Goal: Transaction & Acquisition: Purchase product/service

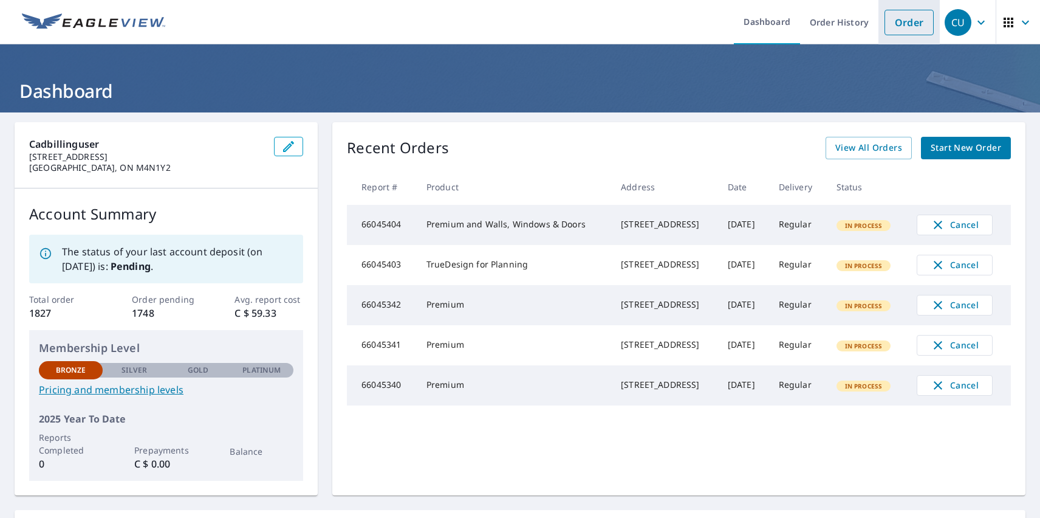
click at [900, 22] on link "Order" at bounding box center [909, 23] width 49 height 26
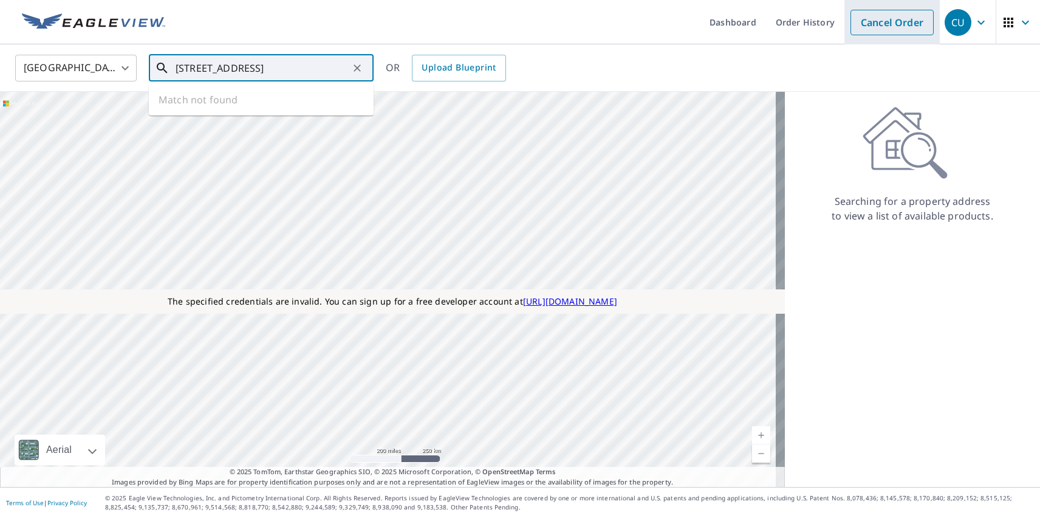
type input "[STREET_ADDRESS]"
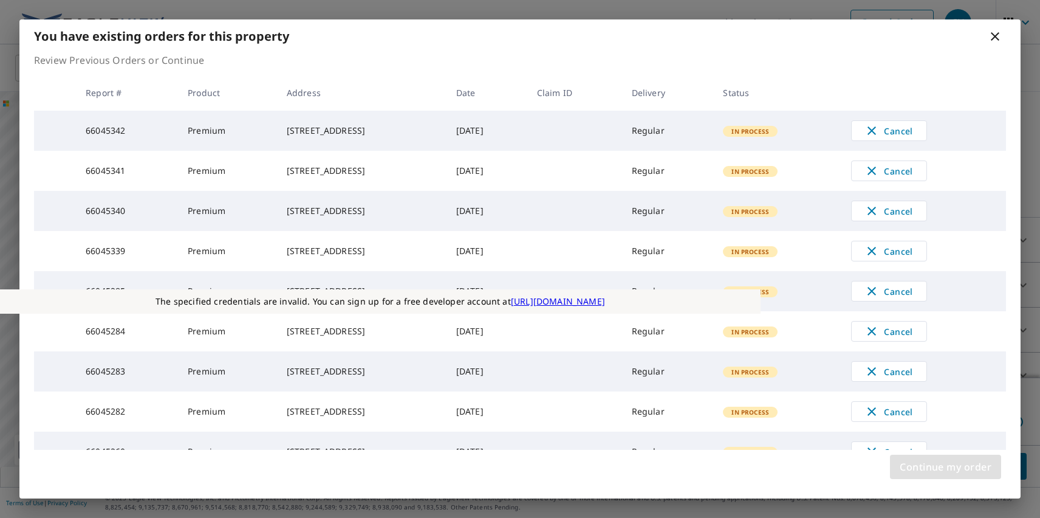
click at [945, 467] on span "Continue my order" at bounding box center [946, 466] width 92 height 17
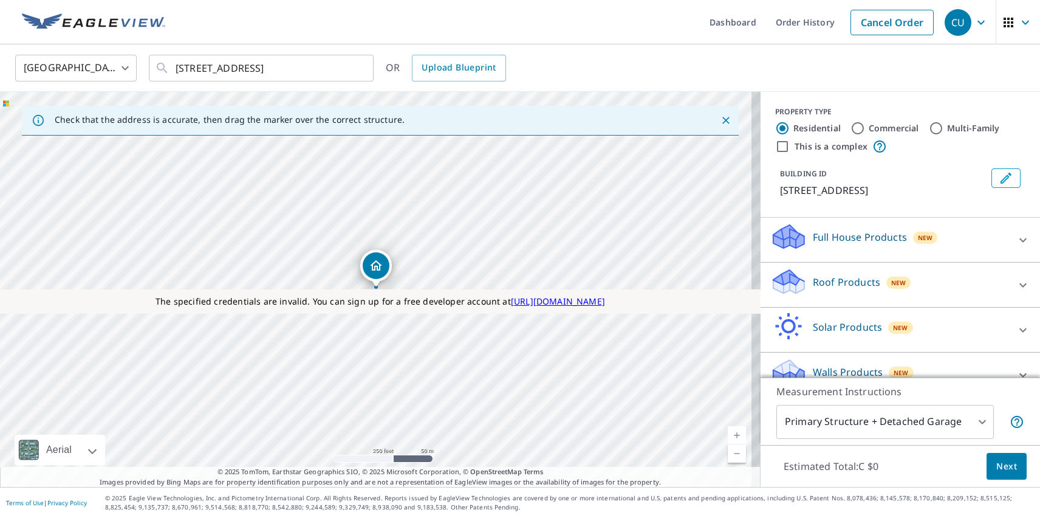
click at [836, 281] on p "Roof Products" at bounding box center [846, 282] width 67 height 15
click at [800, 354] on p "Premium" at bounding box center [810, 353] width 43 height 15
click at [789, 354] on input "Premium C $45 - C $120" at bounding box center [779, 353] width 18 height 15
checkbox input "true"
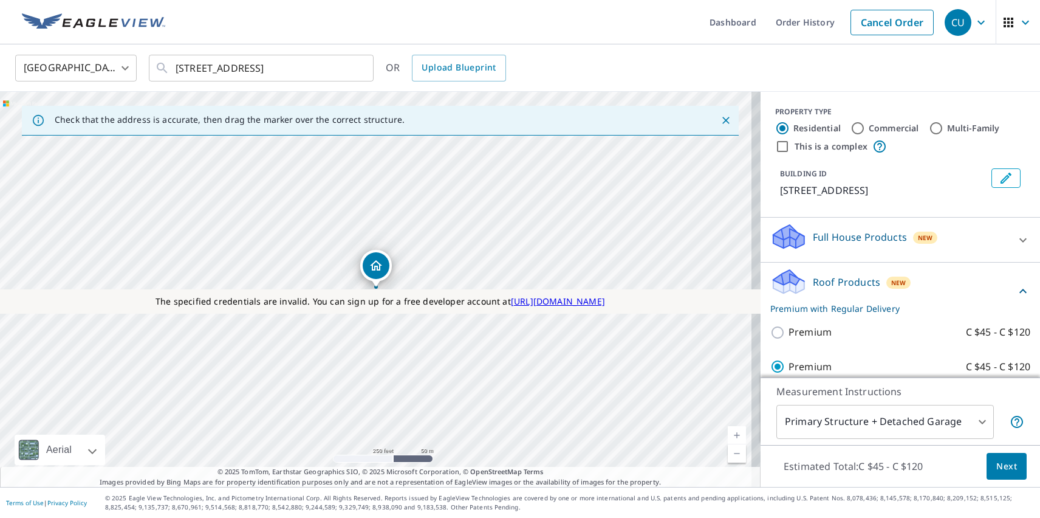
click at [998, 465] on span "Next" at bounding box center [1006, 466] width 21 height 15
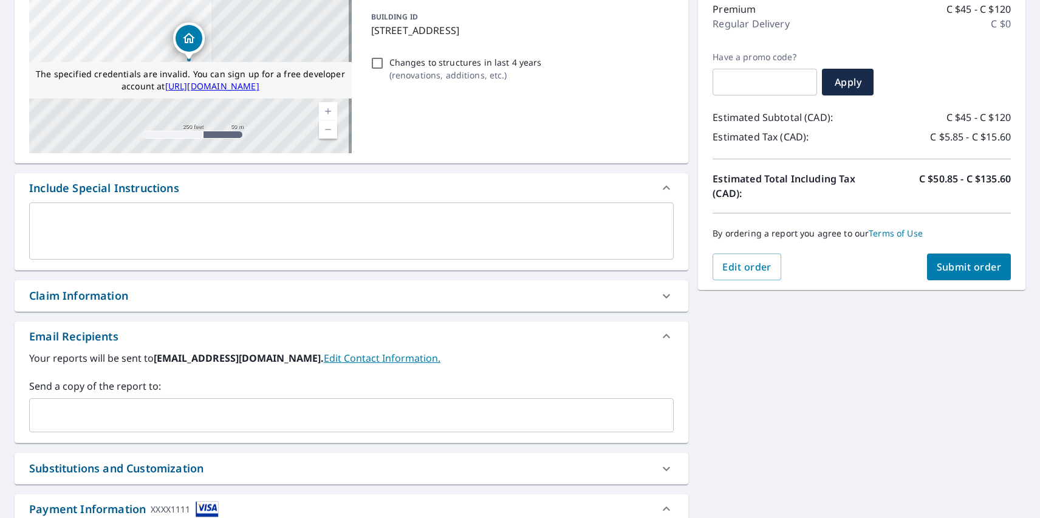
scroll to position [452, 0]
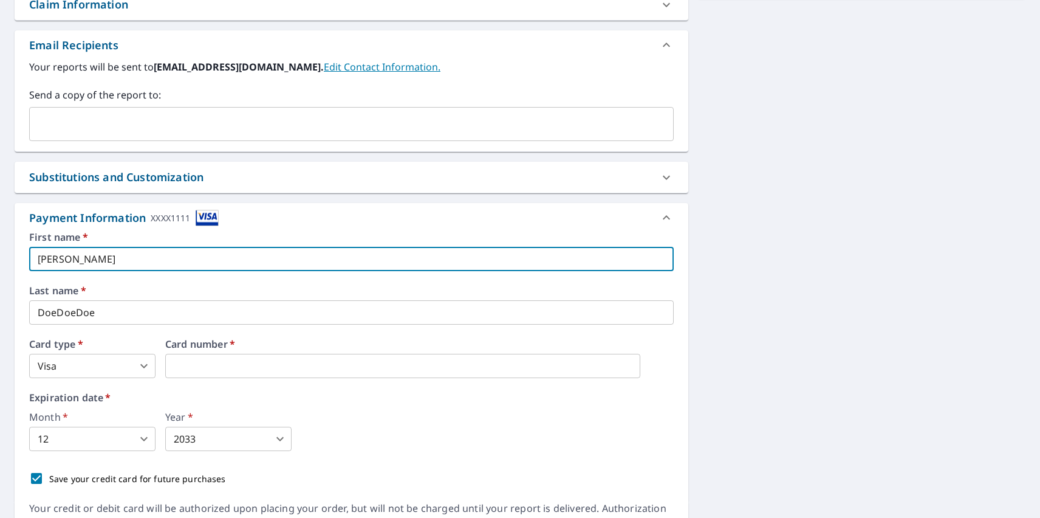
type input "[PERSON_NAME]"
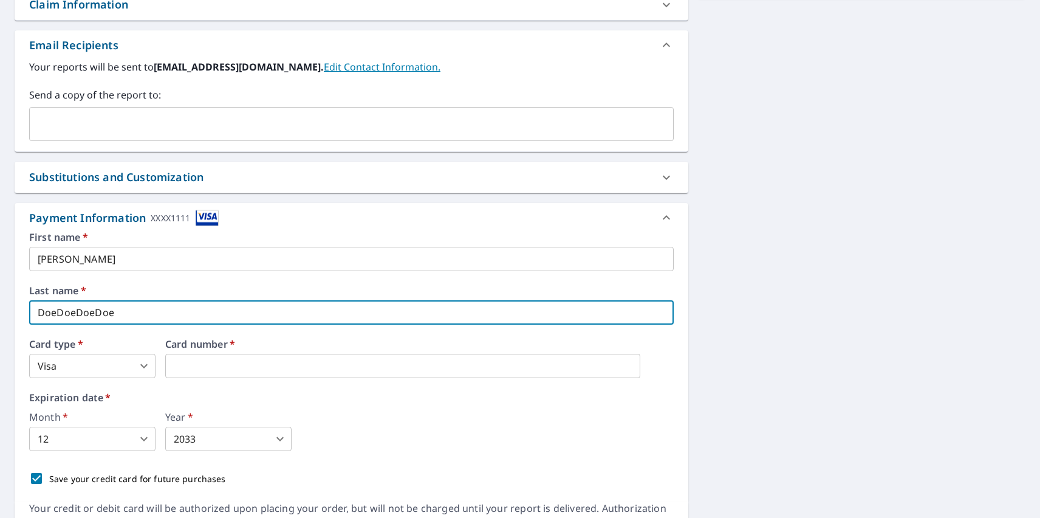
type input "DoeDoeDoeDoe"
click at [92, 366] on body "CU CU Dashboard Order History Cancel Order CU Dashboard / Finalize Order Finali…" at bounding box center [520, 259] width 1040 height 518
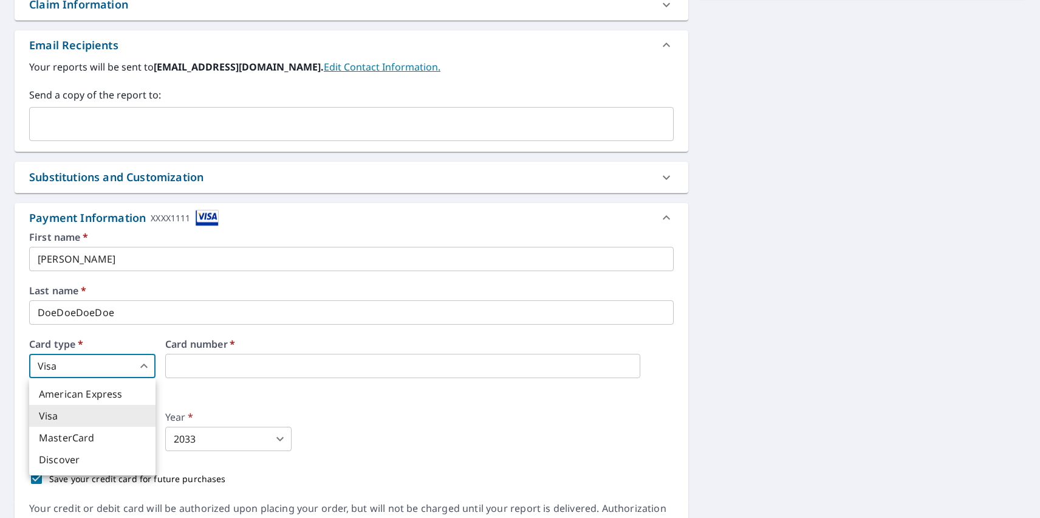
click at [92, 437] on li "MasterCard" at bounding box center [92, 438] width 126 height 22
type input "3"
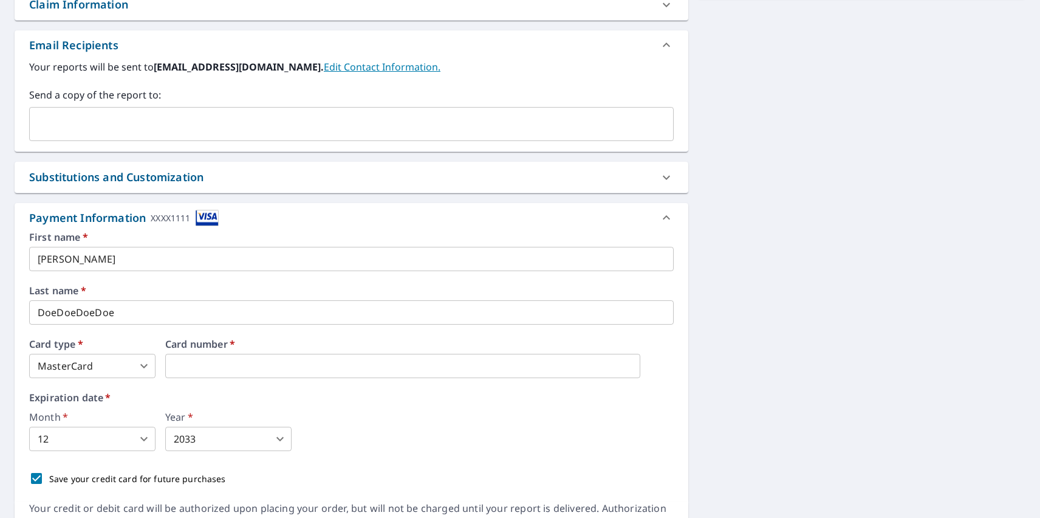
click at [92, 439] on body "CU CU Dashboard Order History Cancel Order CU Dashboard / Finalize Order Finali…" at bounding box center [520, 259] width 1040 height 518
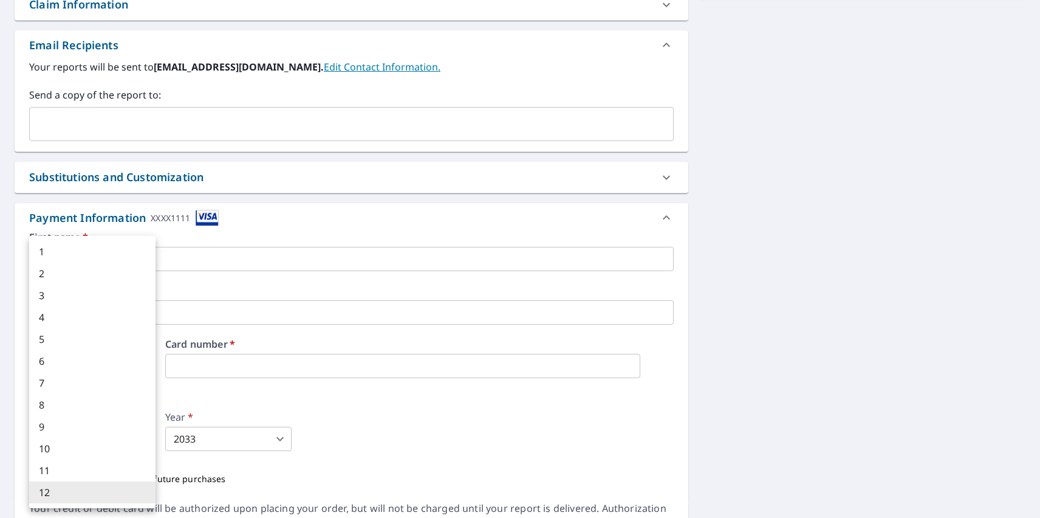
click at [92, 492] on li "12" at bounding box center [92, 492] width 126 height 22
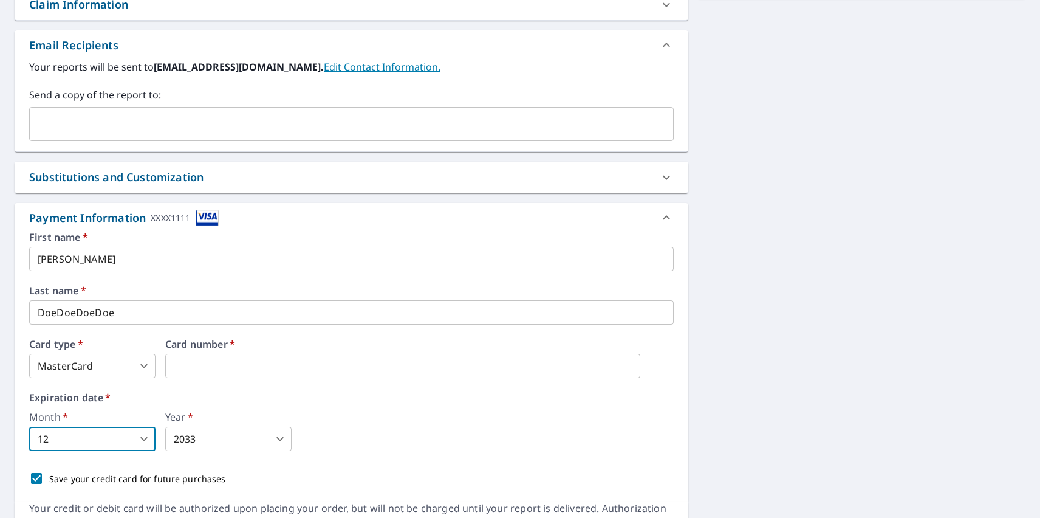
click at [228, 439] on body "CU CU Dashboard Order History Cancel Order CU Dashboard / Finalize Order Finali…" at bounding box center [520, 259] width 1040 height 518
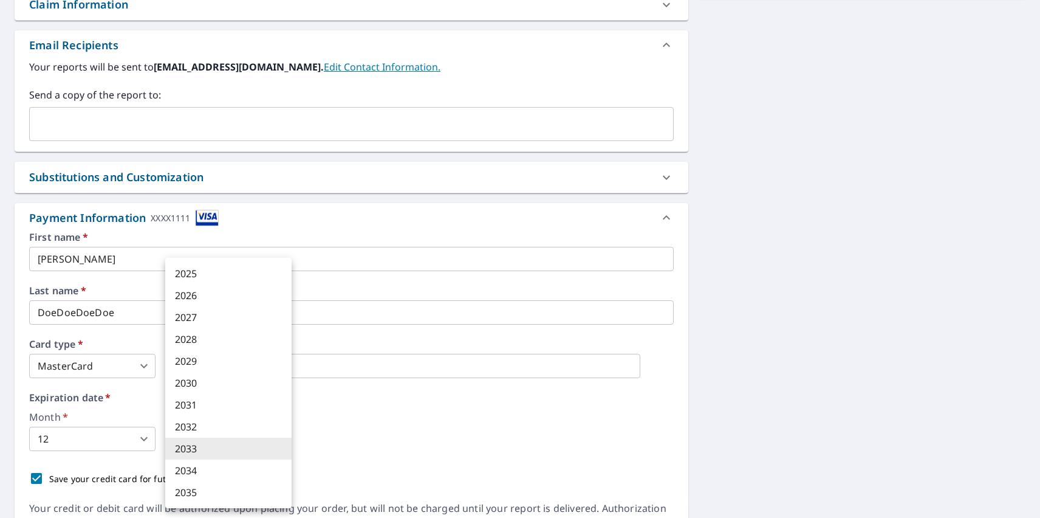
click at [228, 448] on li "2033" at bounding box center [228, 448] width 126 height 22
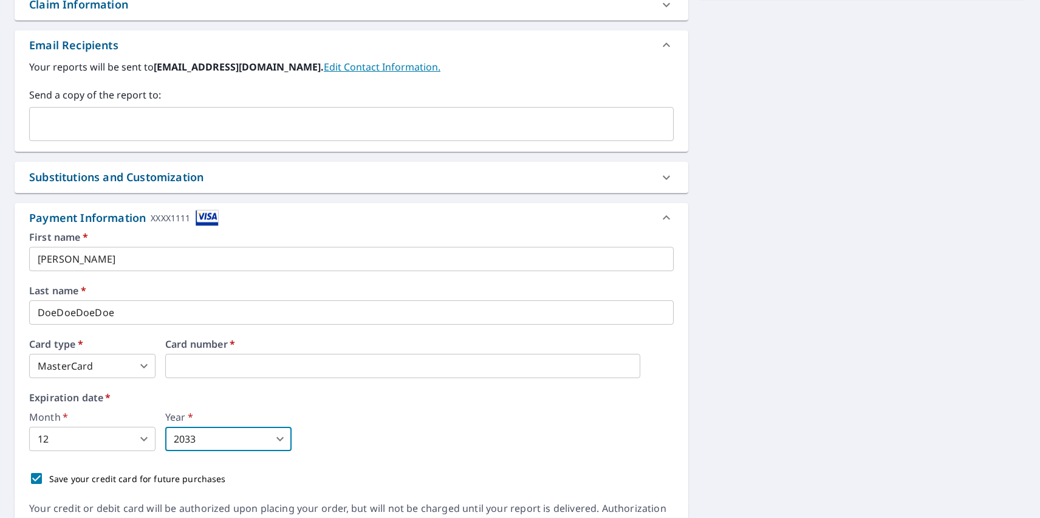
click at [134, 478] on p "Save your credit card for future purchases" at bounding box center [137, 478] width 177 height 13
click at [49, 478] on input "Save your credit card for future purchases" at bounding box center [37, 478] width 26 height 26
checkbox input "false"
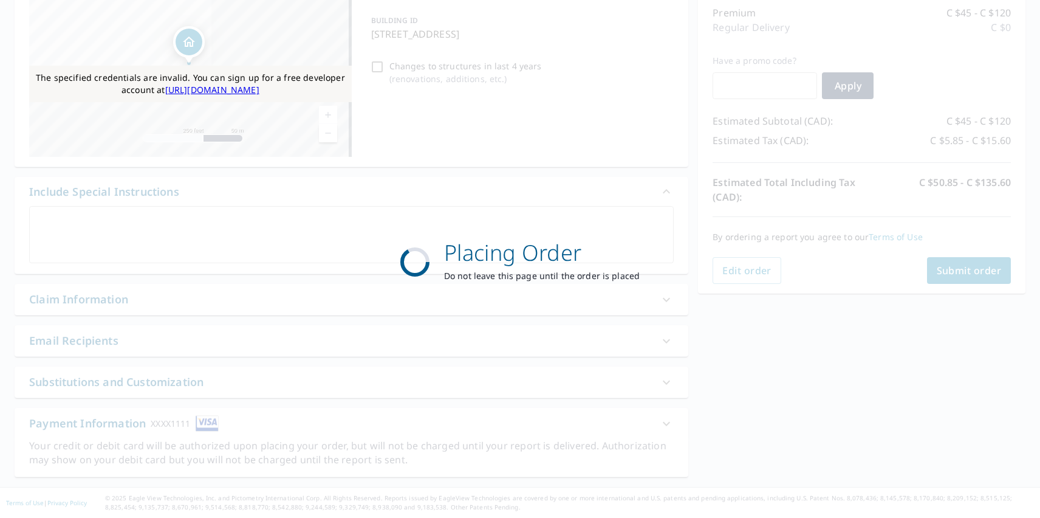
scroll to position [157, 0]
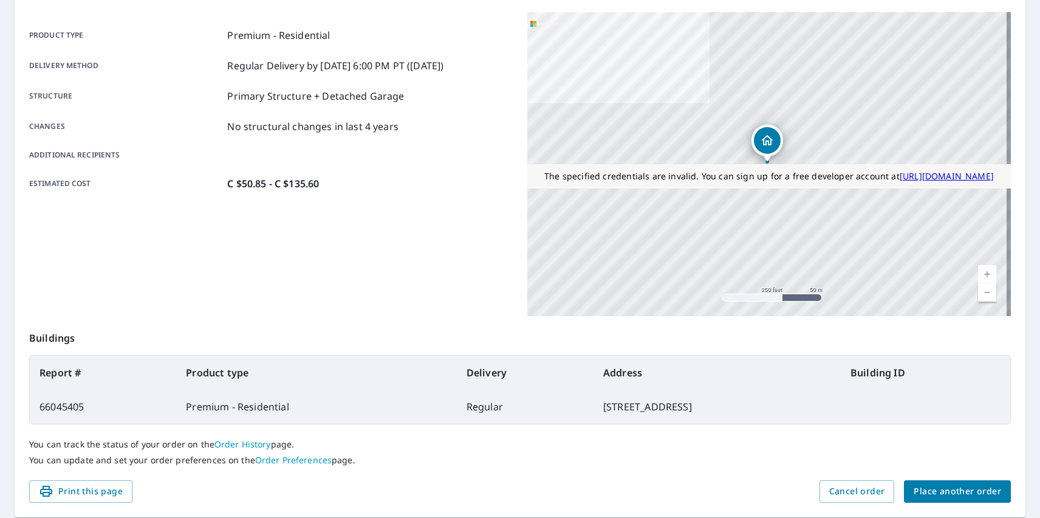
click at [949, 491] on span "Place another order" at bounding box center [957, 491] width 87 height 15
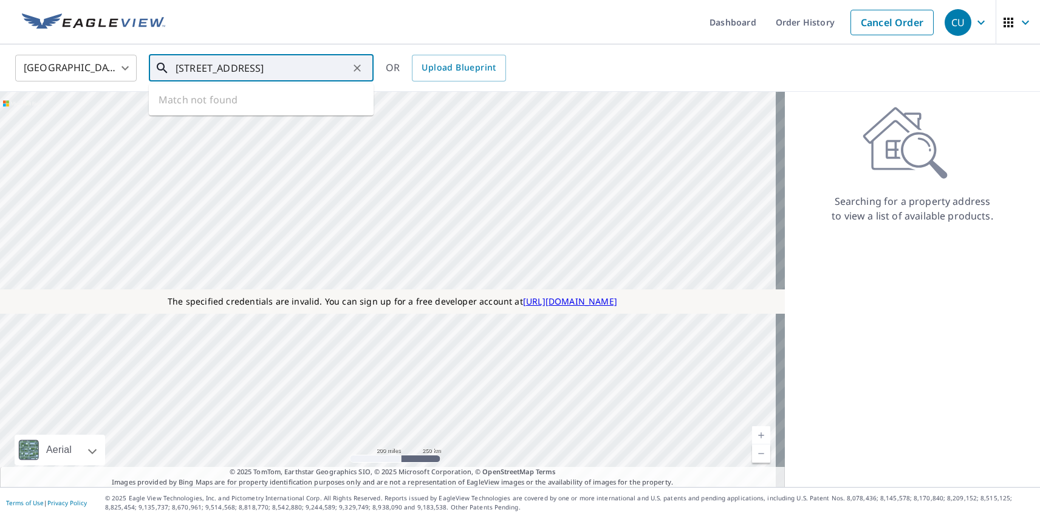
type input "[STREET_ADDRESS]"
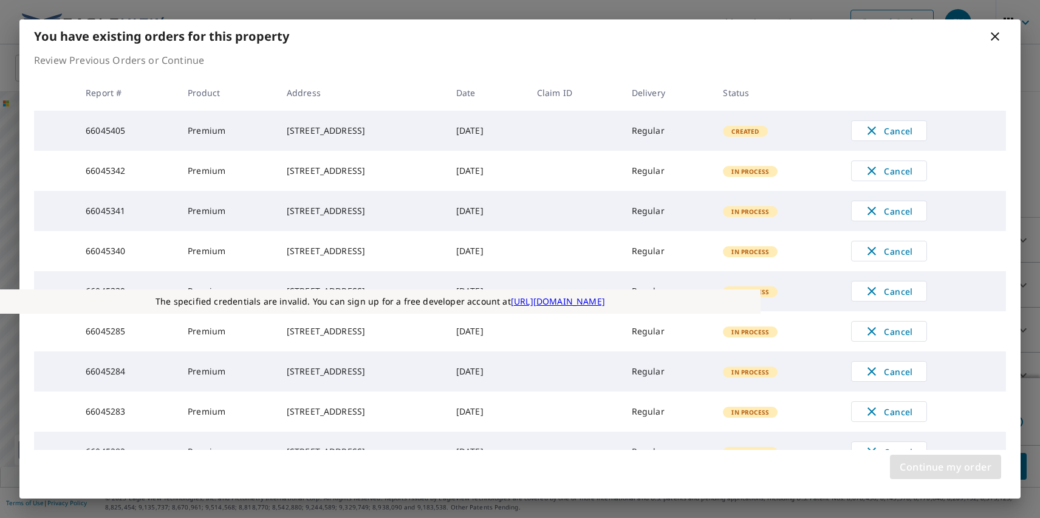
click at [945, 467] on span "Continue my order" at bounding box center [946, 466] width 92 height 17
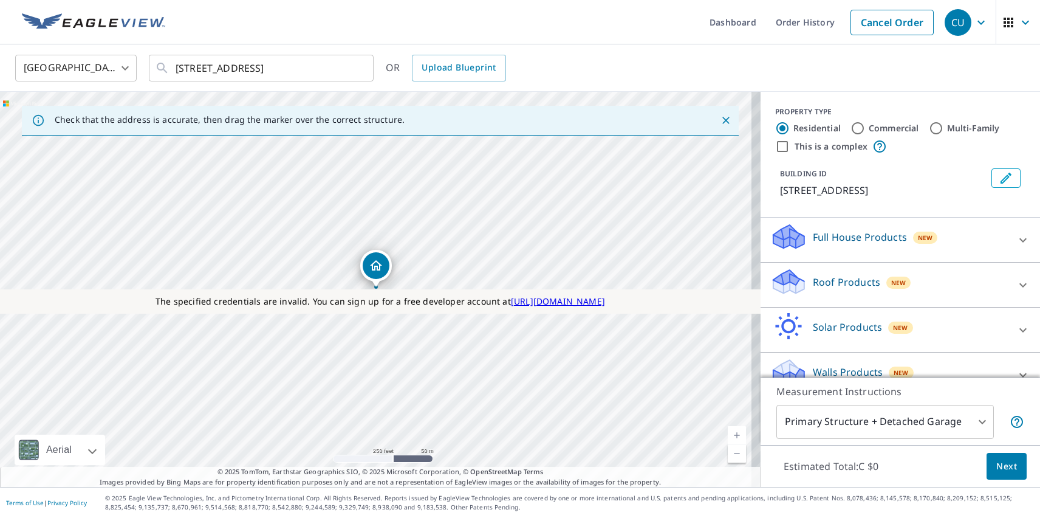
click at [836, 281] on p "Roof Products" at bounding box center [846, 282] width 67 height 15
click at [800, 354] on p "Premium" at bounding box center [810, 353] width 43 height 15
click at [789, 354] on input "Premium C $45 - C $120" at bounding box center [779, 353] width 18 height 15
checkbox input "true"
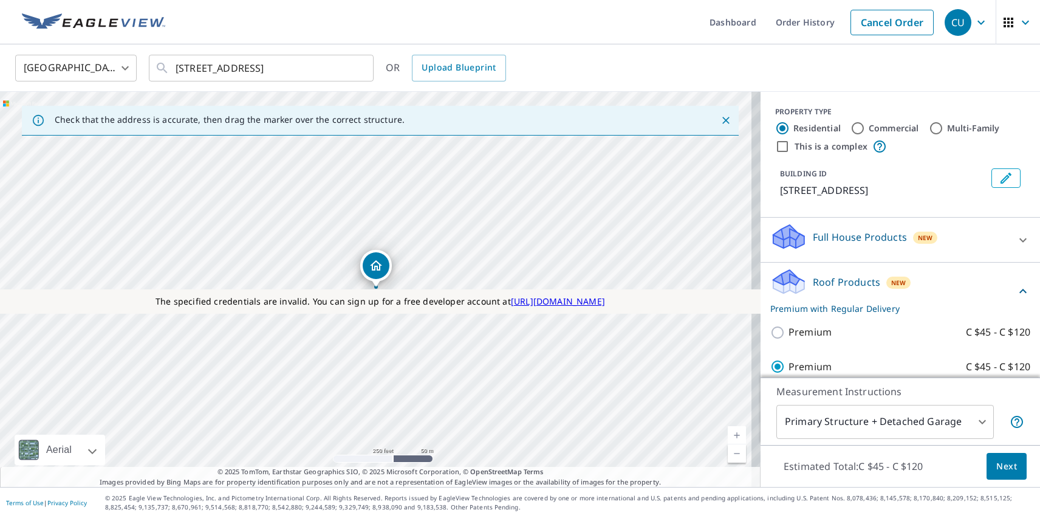
click at [998, 465] on span "Next" at bounding box center [1006, 466] width 21 height 15
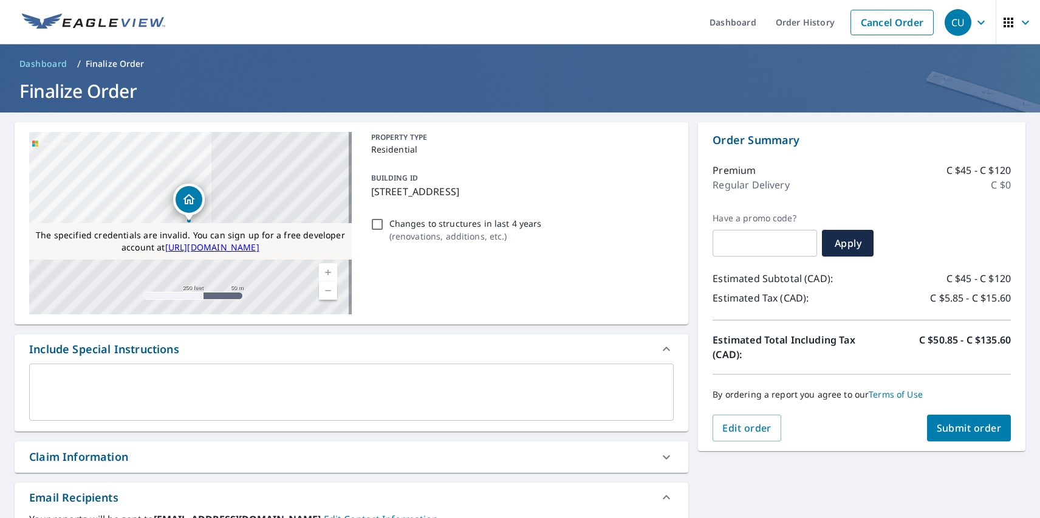
scroll to position [452, 0]
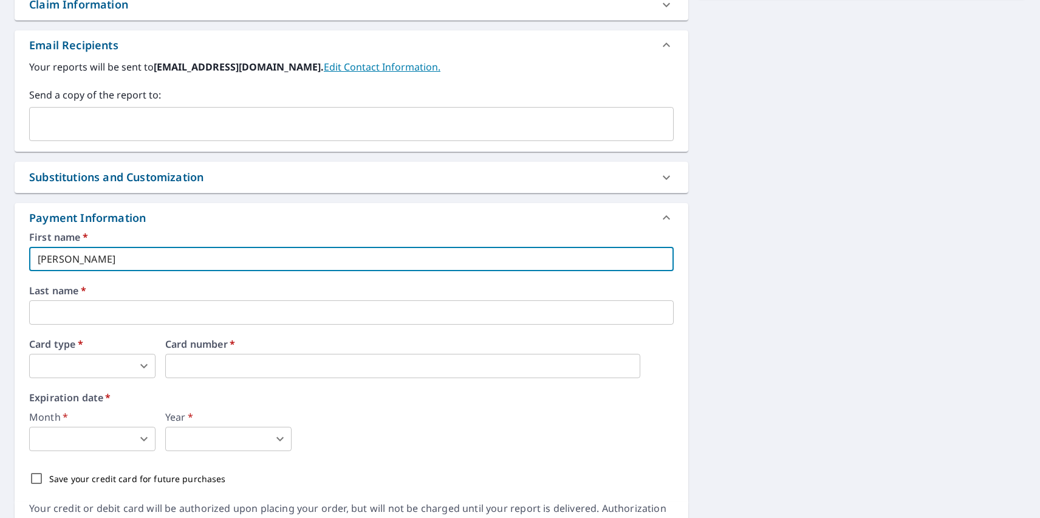
type input "[PERSON_NAME]"
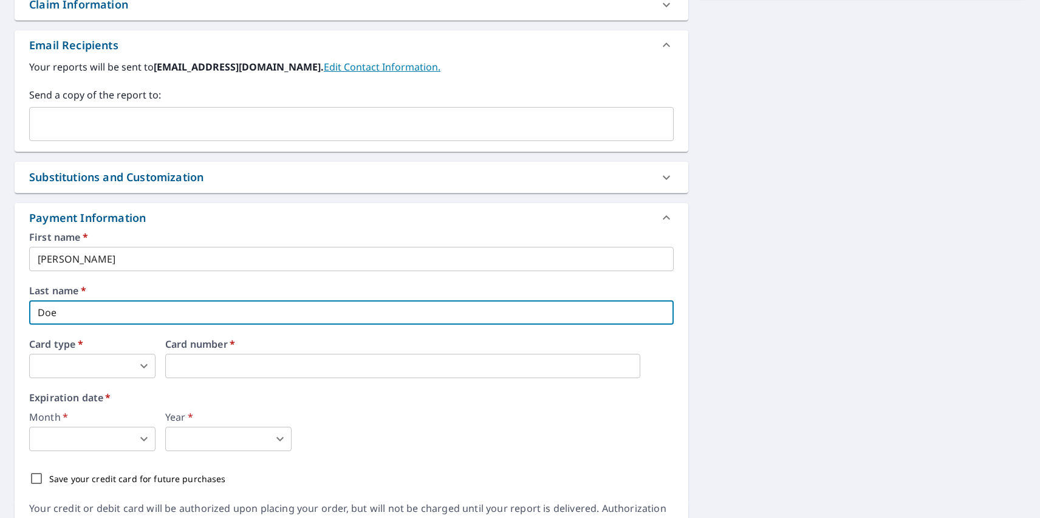
type input "Doe"
click at [92, 366] on body "CU CU Dashboard Order History Cancel Order CU Dashboard / Finalize Order Finali…" at bounding box center [520, 259] width 1040 height 518
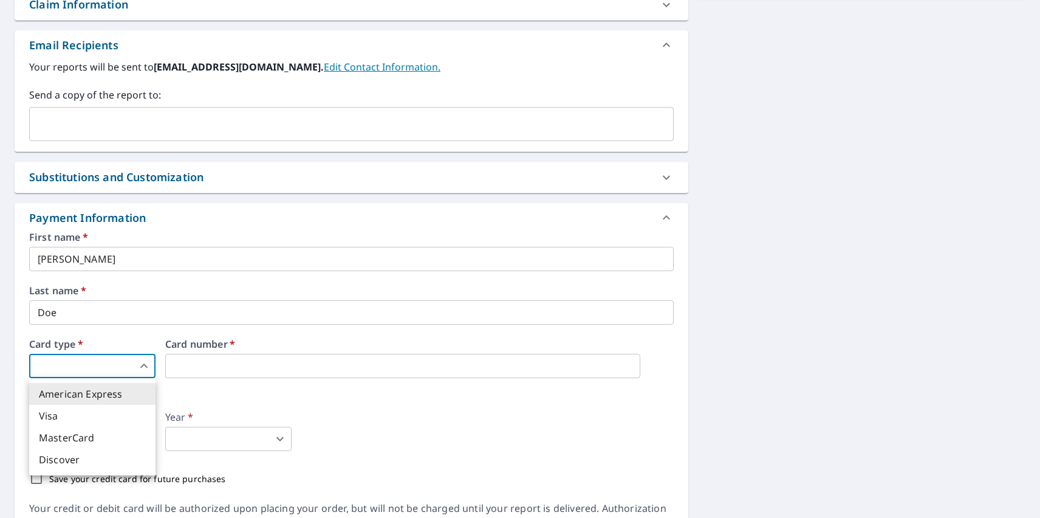
click at [92, 416] on li "Visa" at bounding box center [92, 416] width 126 height 22
type input "2"
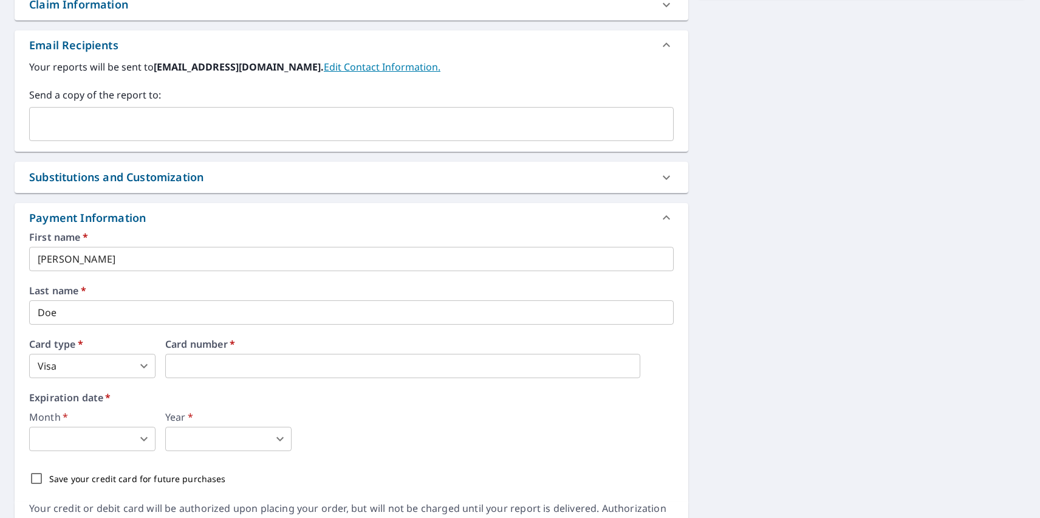
click at [92, 439] on body "CU CU Dashboard Order History Cancel Order CU Dashboard / Finalize Order Finali…" at bounding box center [520, 259] width 1040 height 518
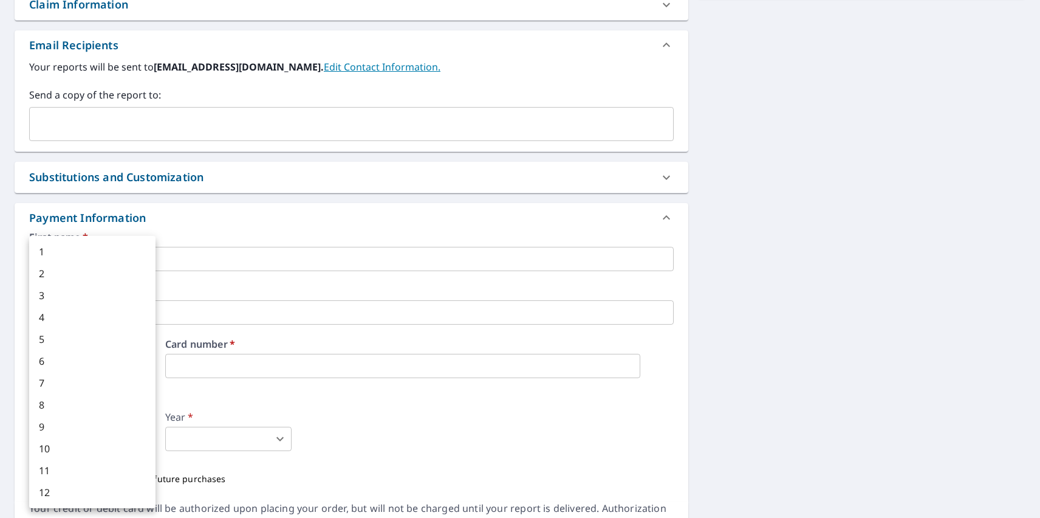
click at [92, 492] on li "12" at bounding box center [92, 492] width 126 height 22
type input "12"
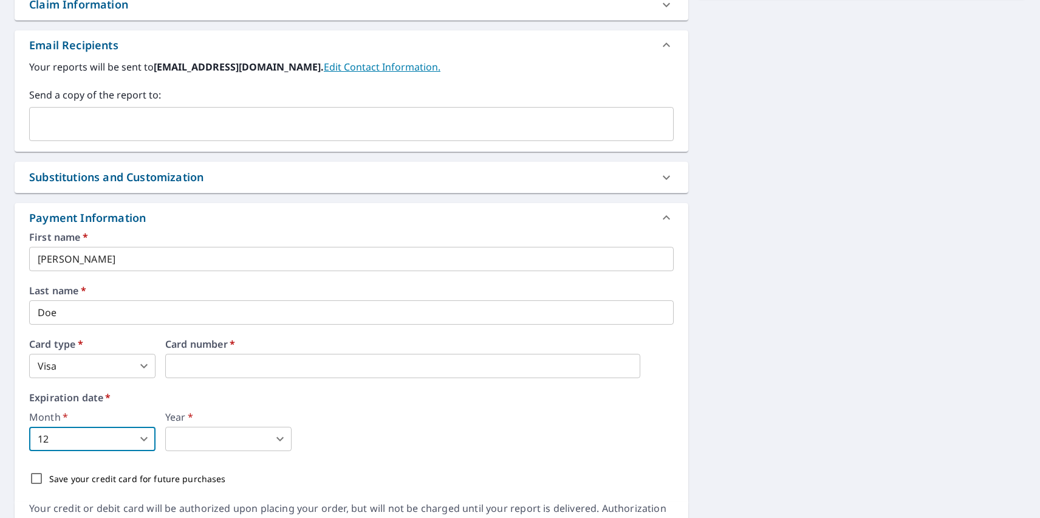
click at [228, 439] on body "CU CU Dashboard Order History Cancel Order CU Dashboard / Finalize Order Finali…" at bounding box center [520, 259] width 1040 height 518
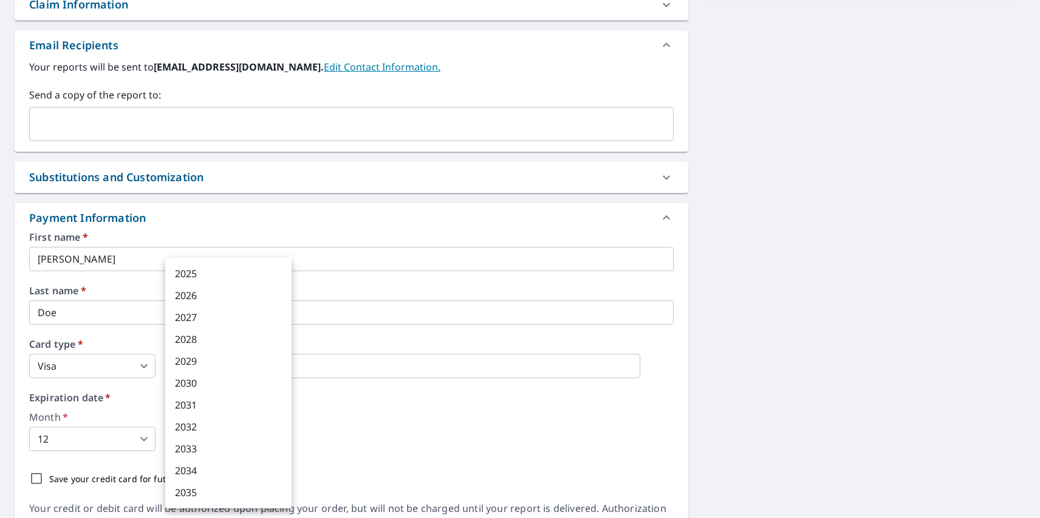
click at [228, 448] on li "2033" at bounding box center [228, 448] width 126 height 22
type input "2033"
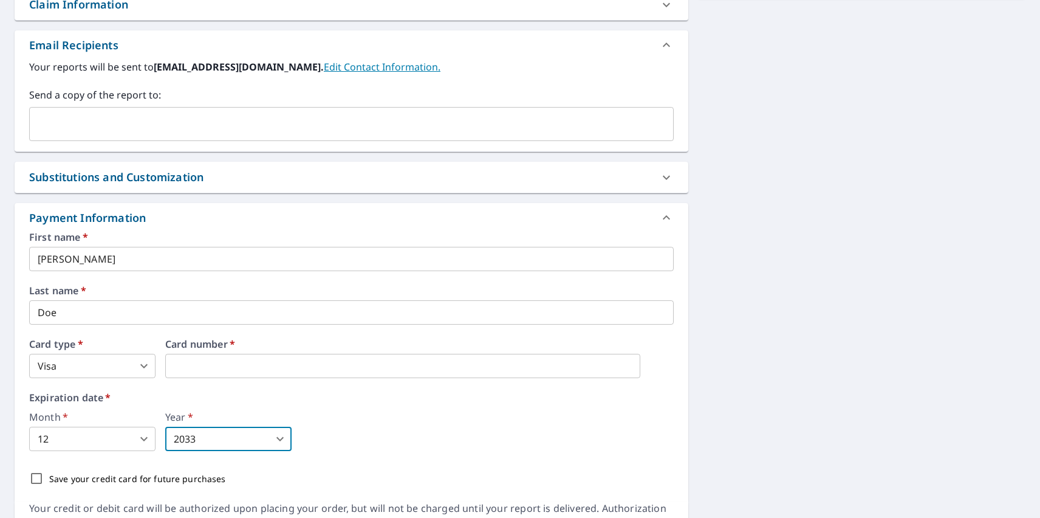
click at [134, 478] on p "Save your credit card for future purchases" at bounding box center [137, 478] width 177 height 13
click at [49, 478] on input "Save your credit card for future purchases" at bounding box center [37, 478] width 26 height 26
checkbox input "true"
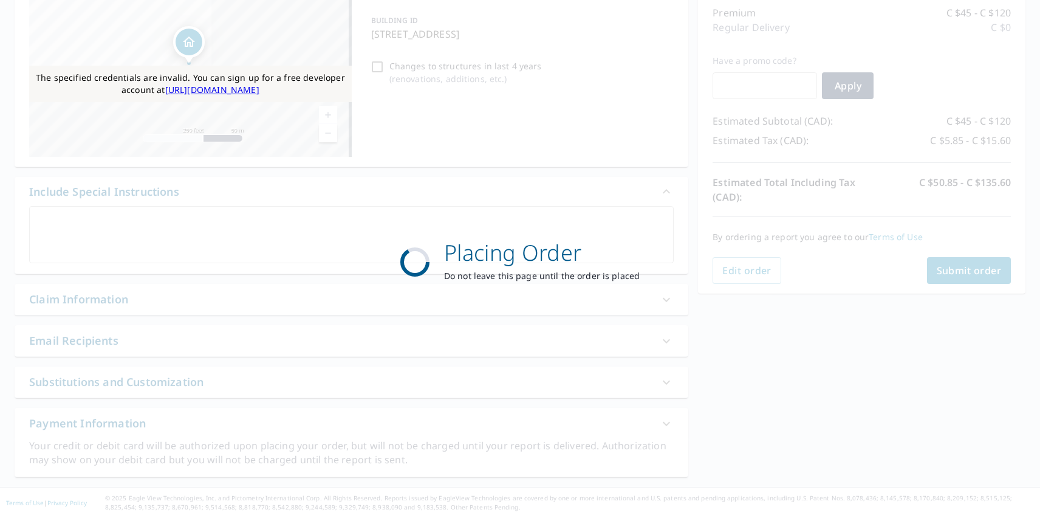
scroll to position [157, 0]
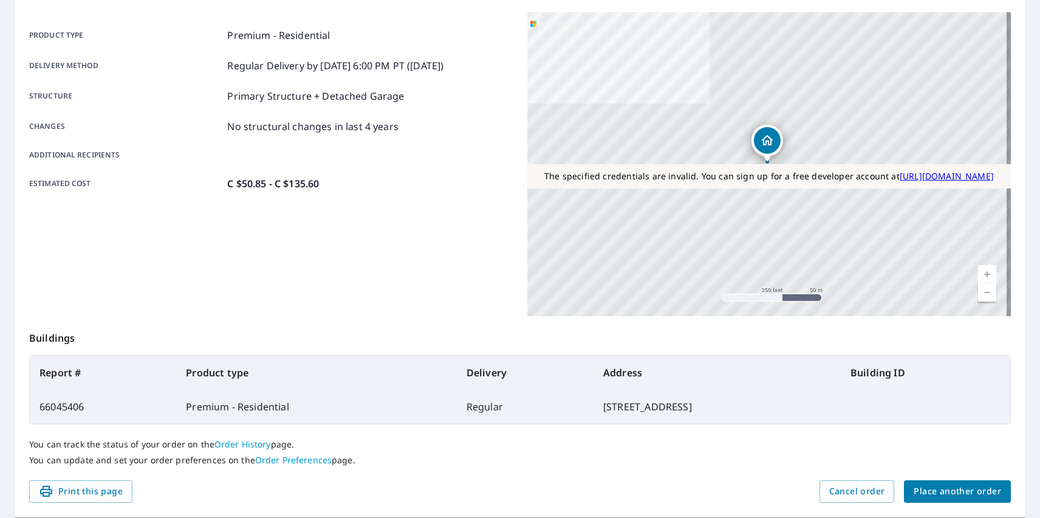
click at [949, 491] on span "Place another order" at bounding box center [957, 491] width 87 height 15
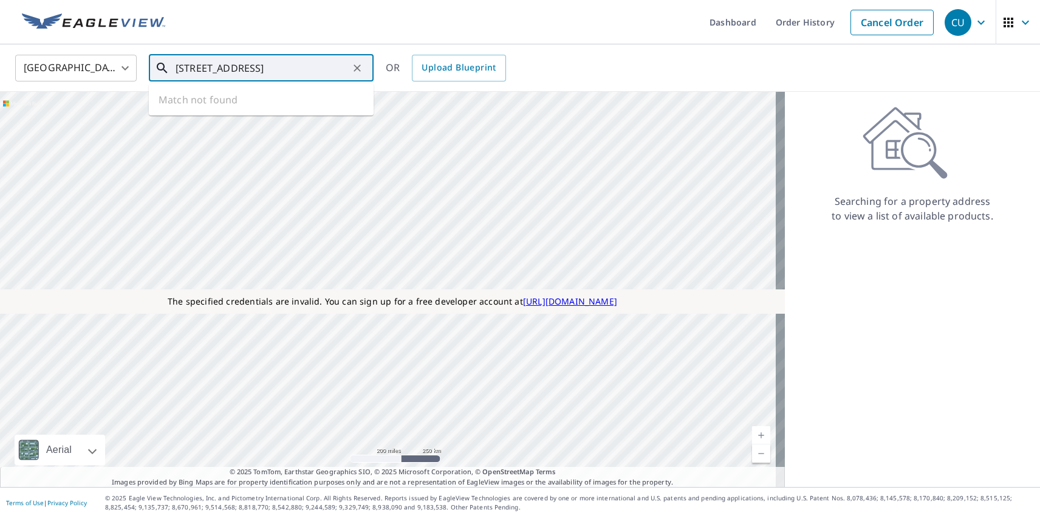
type input "[STREET_ADDRESS]"
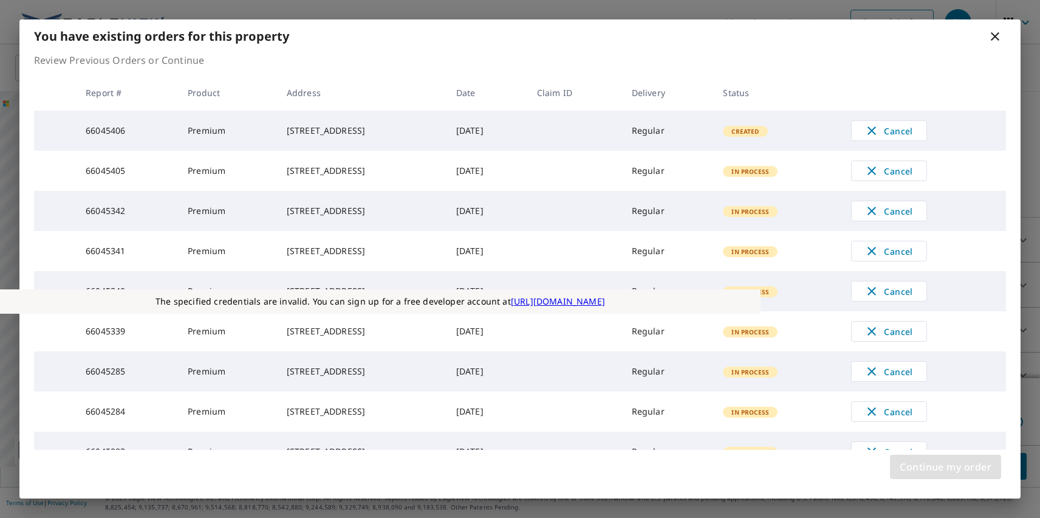
click at [945, 467] on span "Continue my order" at bounding box center [946, 466] width 92 height 17
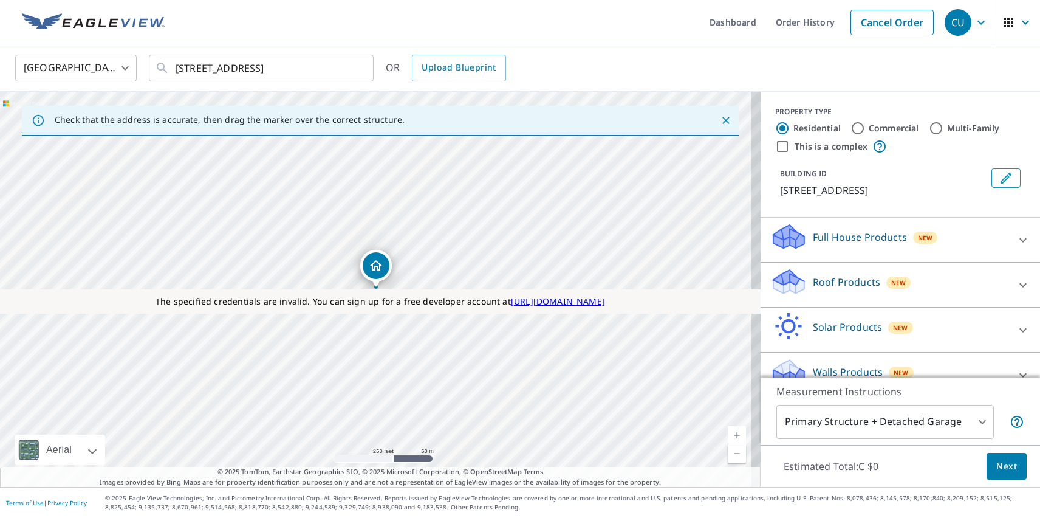
click at [836, 281] on p "Roof Products" at bounding box center [846, 282] width 67 height 15
click at [800, 354] on p "Premium" at bounding box center [810, 353] width 43 height 15
click at [789, 354] on input "Premium C $45 - C $120" at bounding box center [779, 353] width 18 height 15
checkbox input "true"
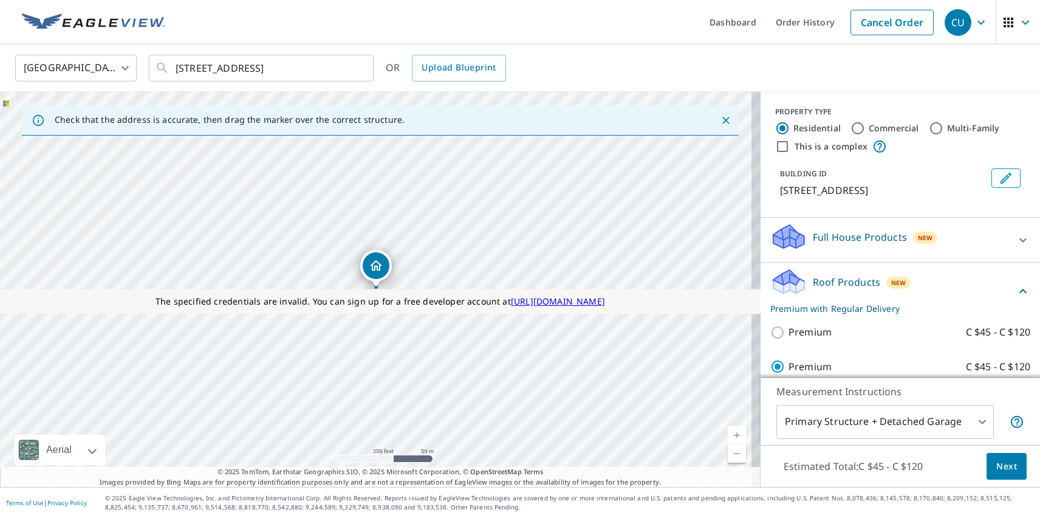
click at [998, 465] on span "Next" at bounding box center [1006, 466] width 21 height 15
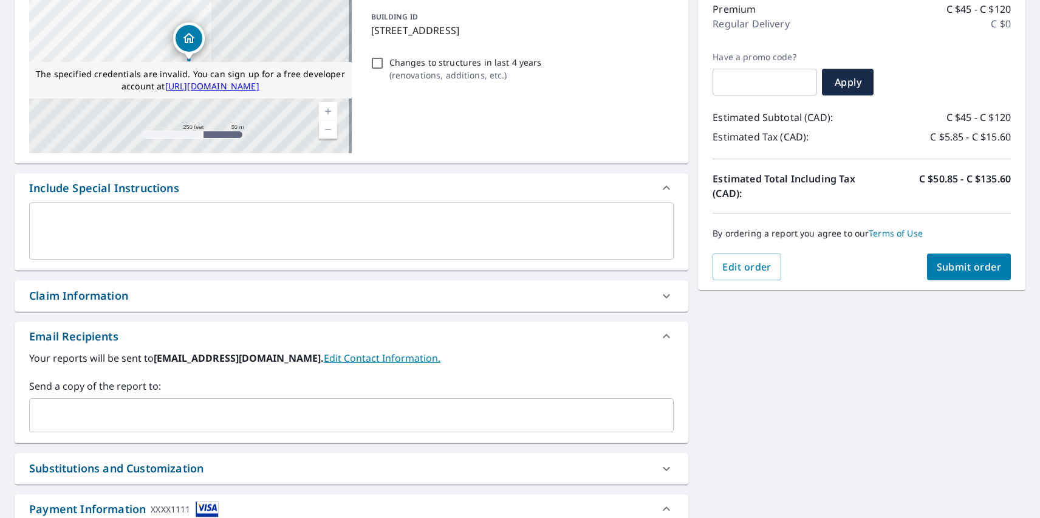
scroll to position [452, 0]
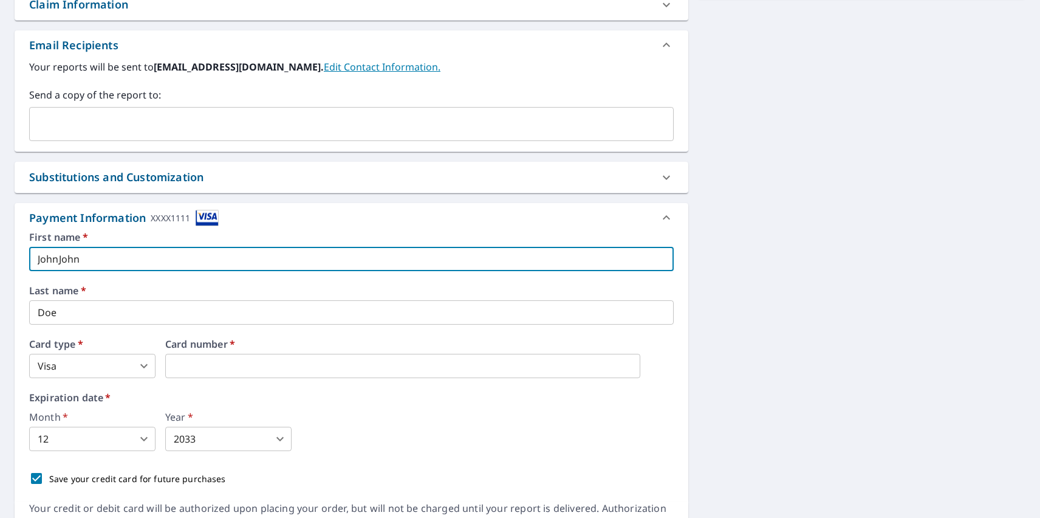
type input "JohnJohn"
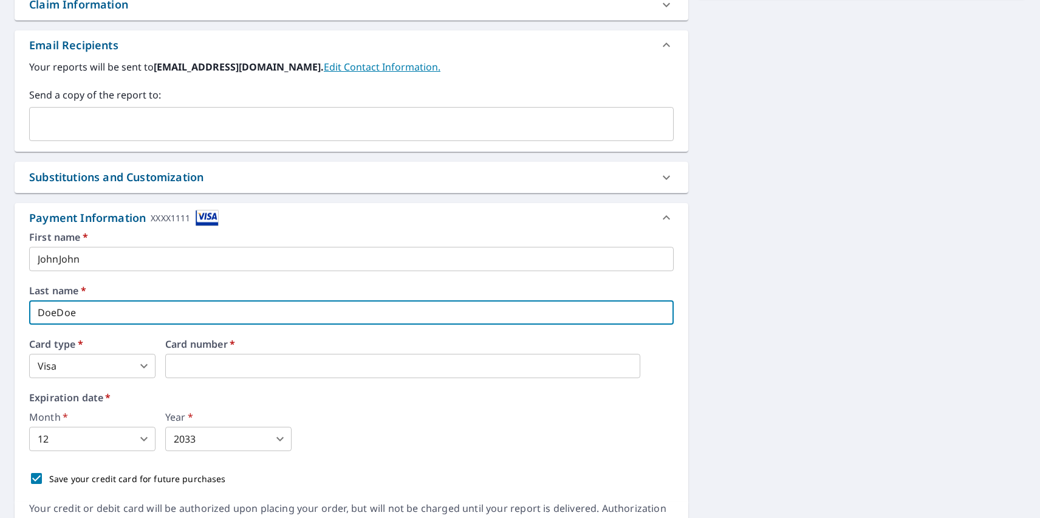
type input "DoeDoe"
click at [92, 366] on body "CU CU Dashboard Order History Cancel Order CU Dashboard / Finalize Order Finali…" at bounding box center [520, 259] width 1040 height 518
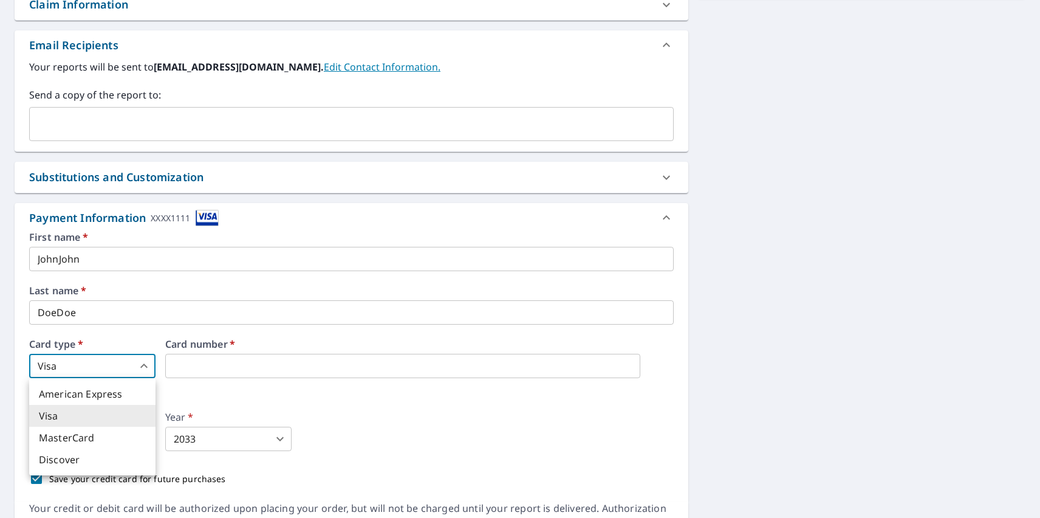
click at [92, 437] on li "MasterCard" at bounding box center [92, 438] width 126 height 22
type input "3"
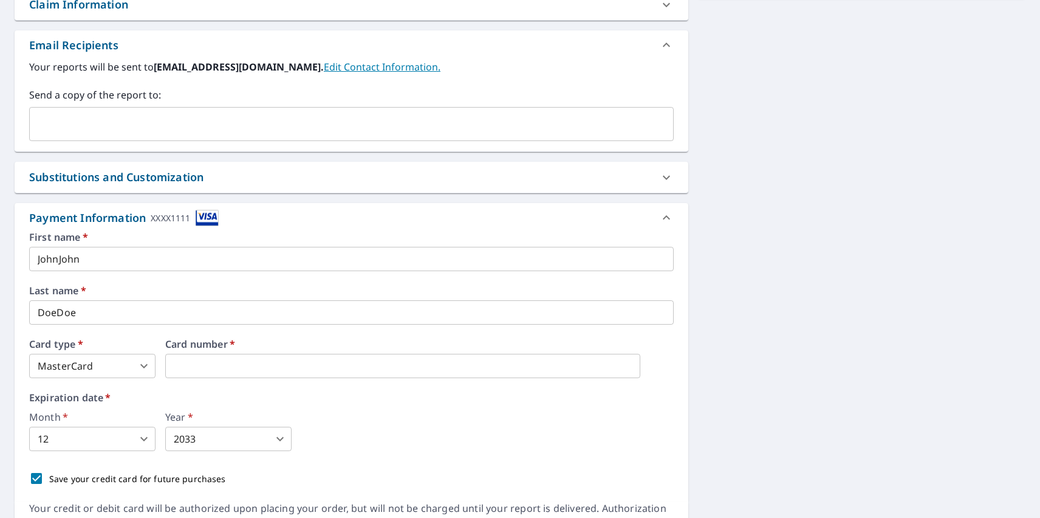
click at [92, 439] on body "CU CU Dashboard Order History Cancel Order CU Dashboard / Finalize Order Finali…" at bounding box center [520, 259] width 1040 height 518
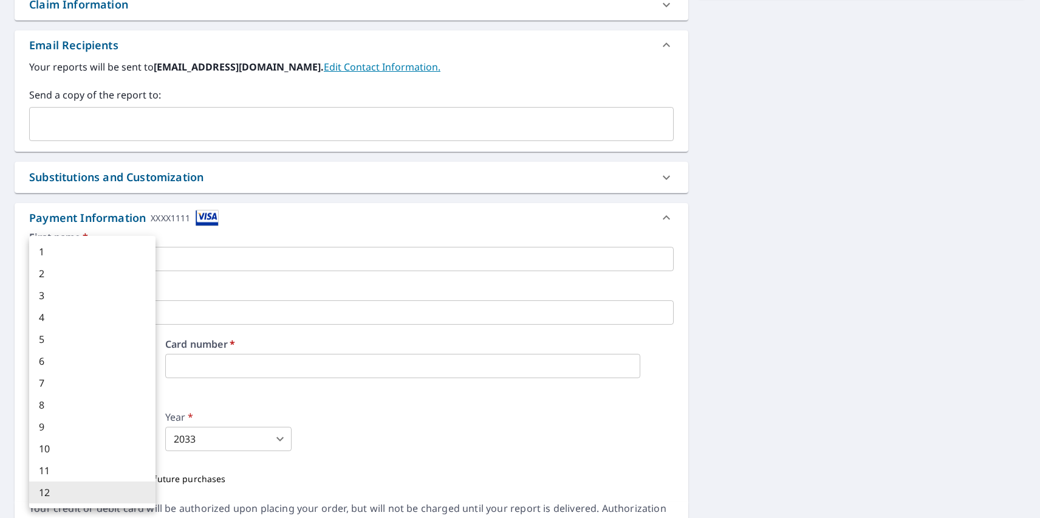
click at [92, 492] on li "12" at bounding box center [92, 492] width 126 height 22
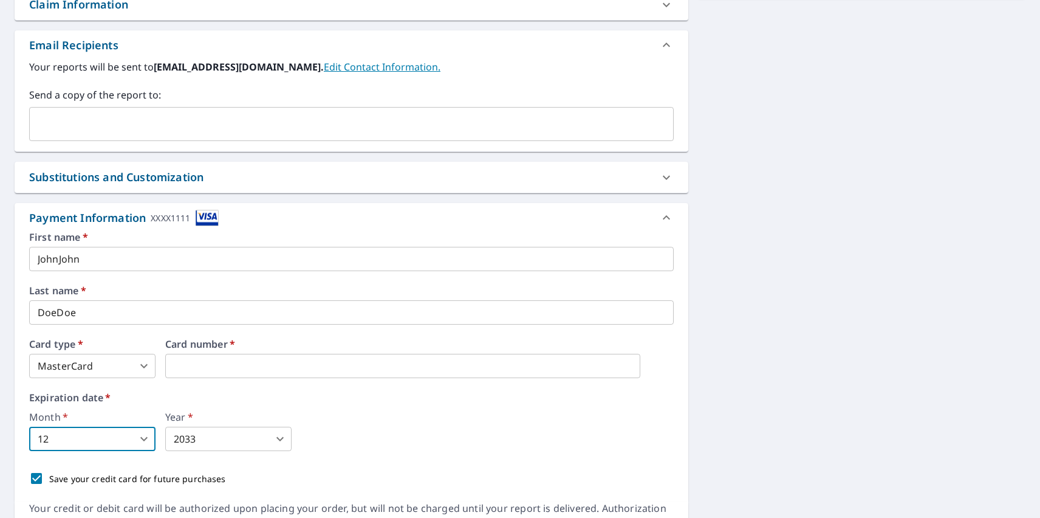
click at [228, 439] on body "CU CU Dashboard Order History Cancel Order CU Dashboard / Finalize Order Finali…" at bounding box center [520, 259] width 1040 height 518
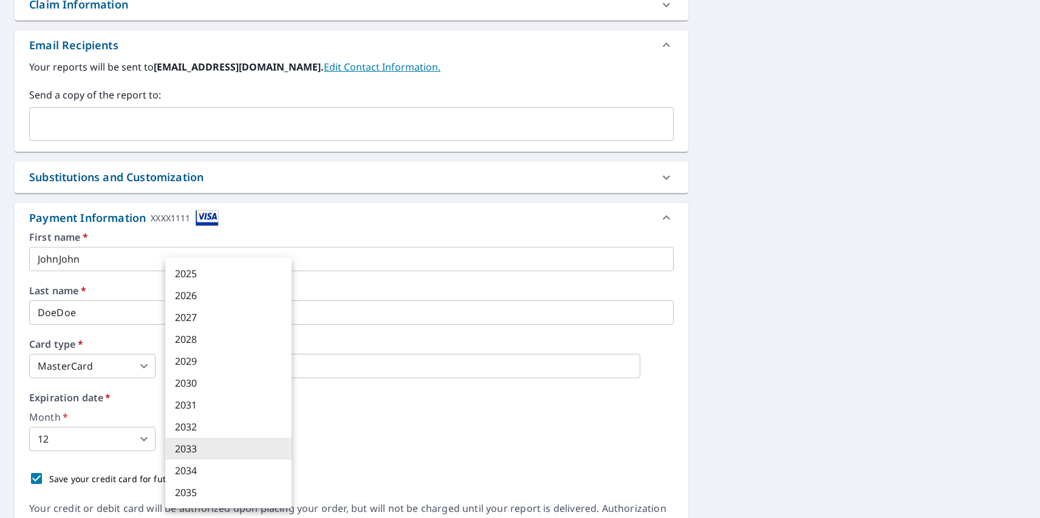
click at [219, 448] on li "2033" at bounding box center [228, 448] width 126 height 22
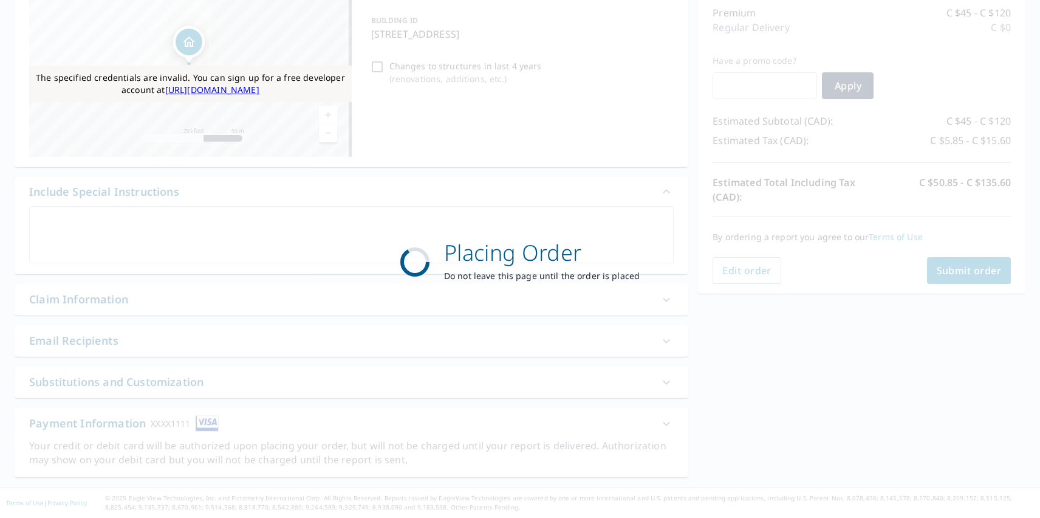
scroll to position [157, 0]
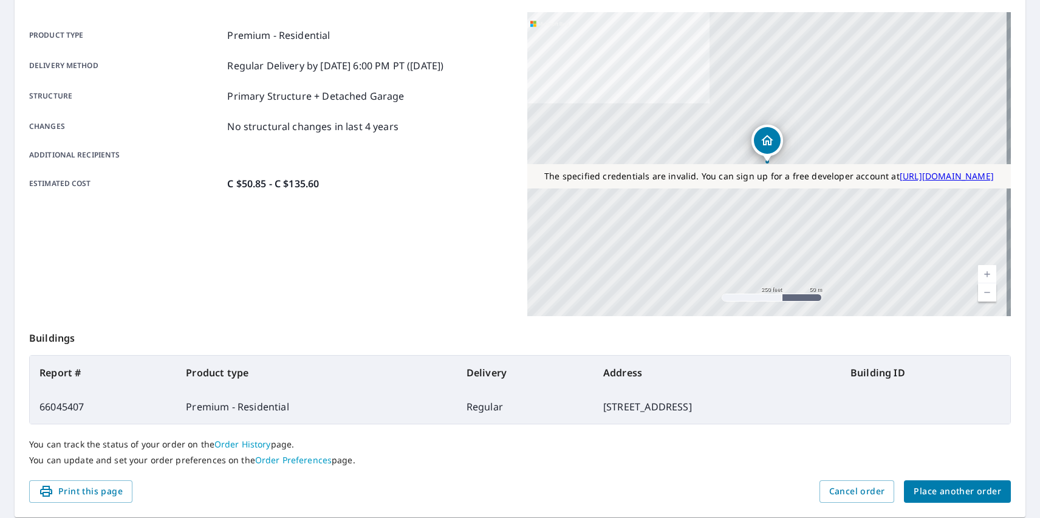
click at [949, 491] on span "Place another order" at bounding box center [957, 491] width 87 height 15
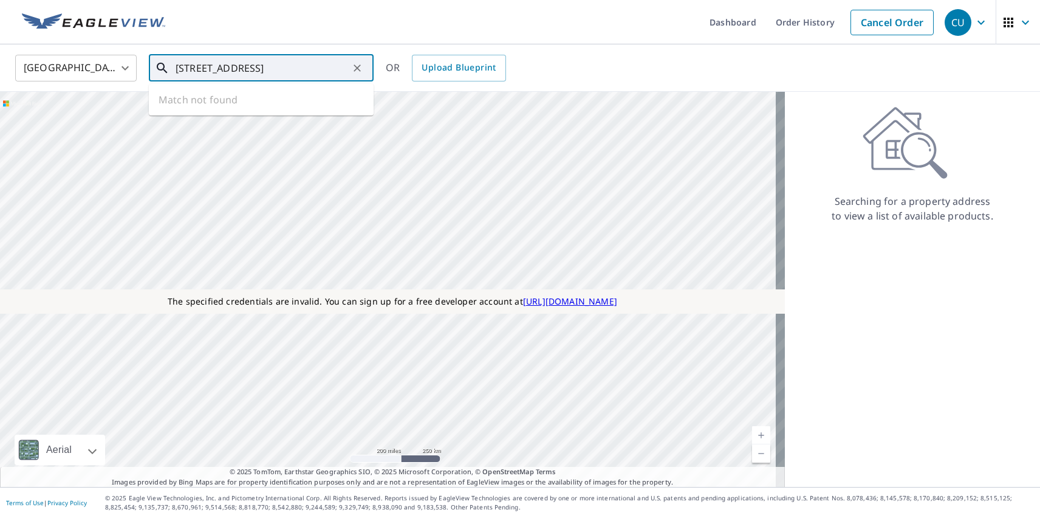
type input "[STREET_ADDRESS]"
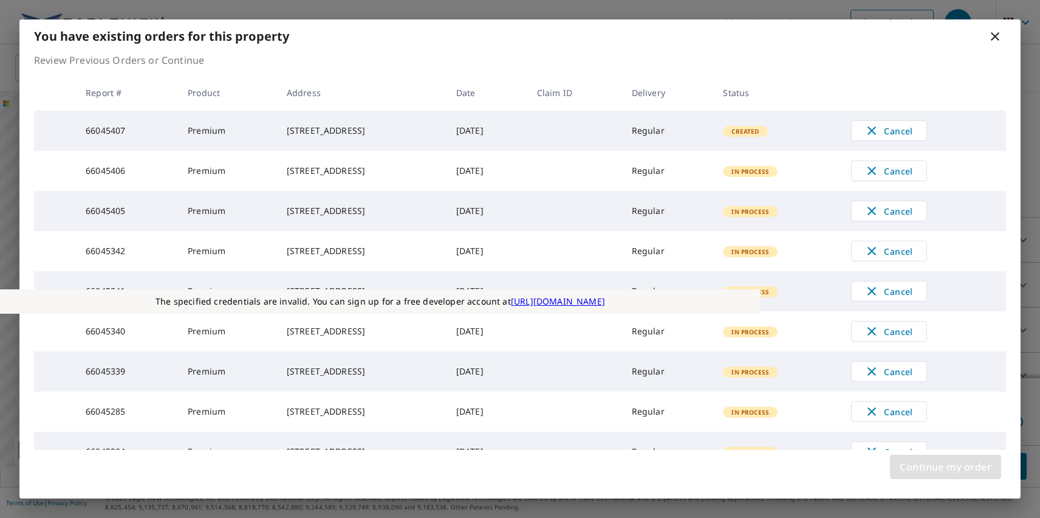
click at [945, 467] on span "Continue my order" at bounding box center [946, 466] width 92 height 17
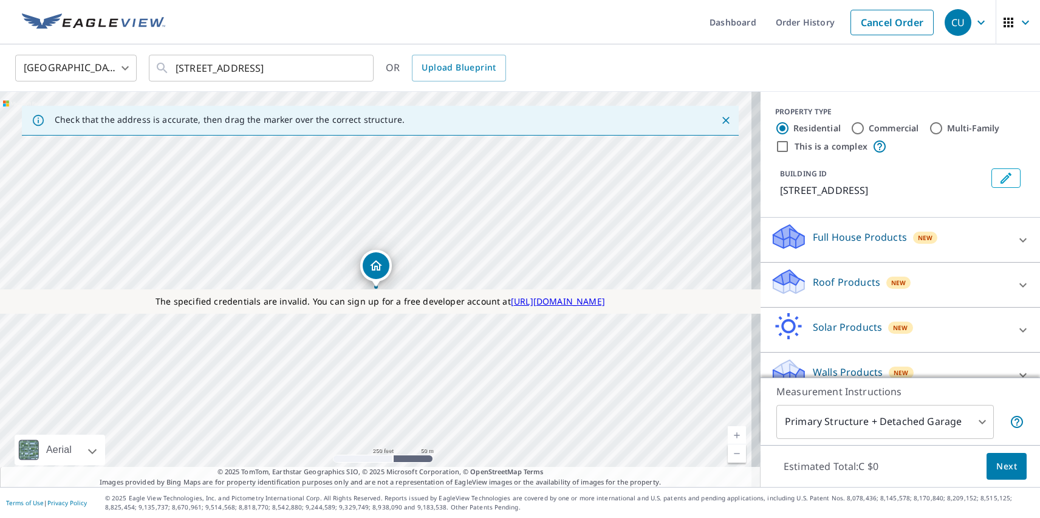
click at [836, 281] on p "Roof Products" at bounding box center [846, 282] width 67 height 15
click at [800, 354] on p "Premium" at bounding box center [810, 353] width 43 height 15
click at [789, 354] on input "Premium C $45 - C $120" at bounding box center [779, 353] width 18 height 15
checkbox input "true"
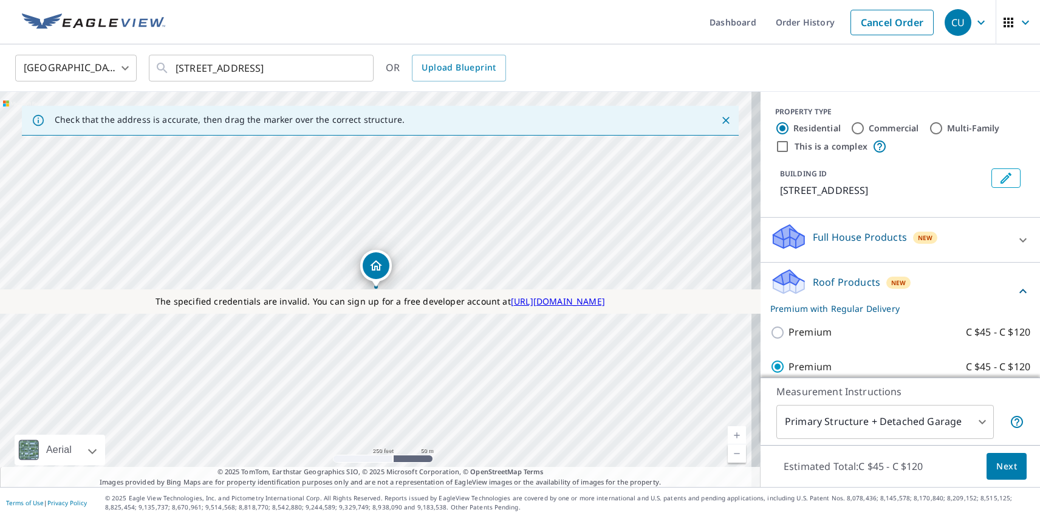
click at [998, 465] on span "Next" at bounding box center [1006, 466] width 21 height 15
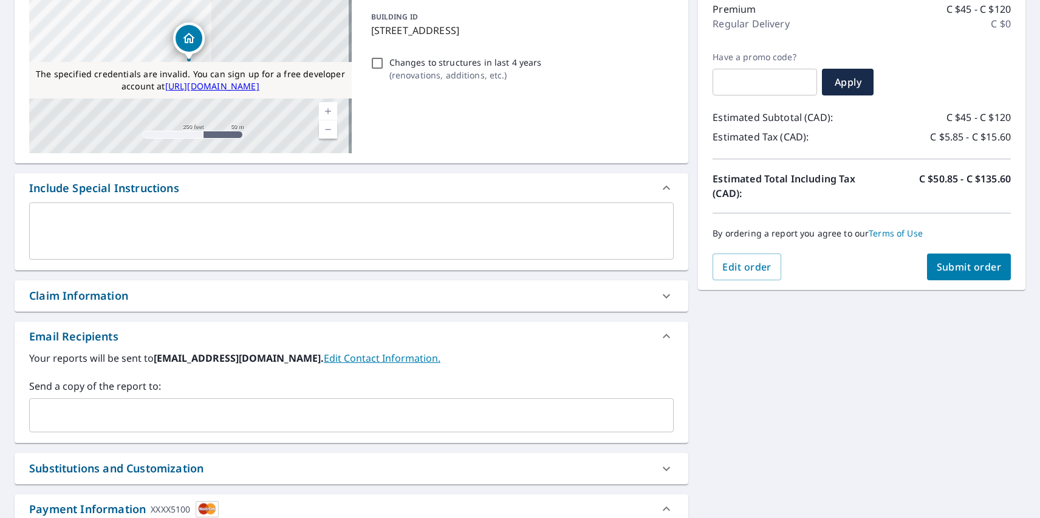
scroll to position [452, 0]
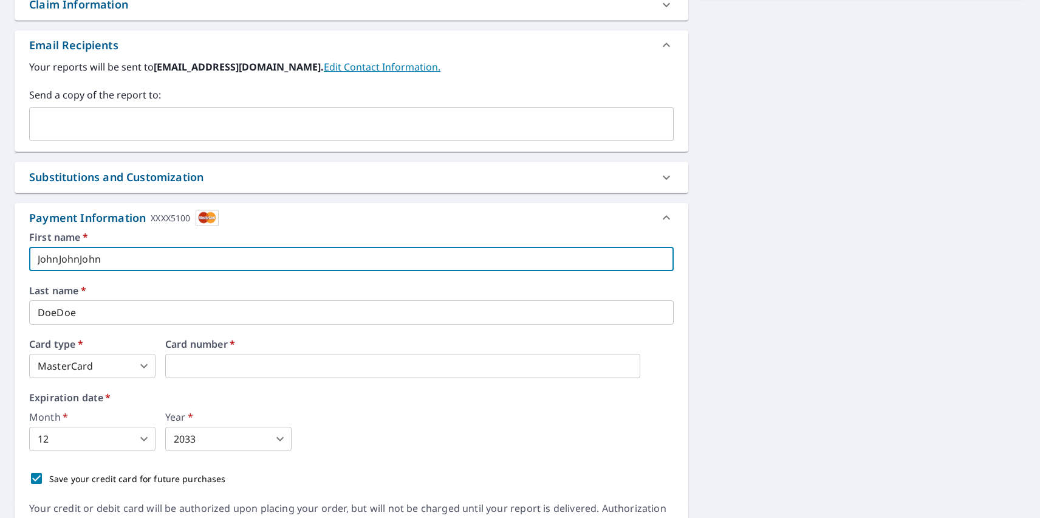
type input "JohnJohnJohn"
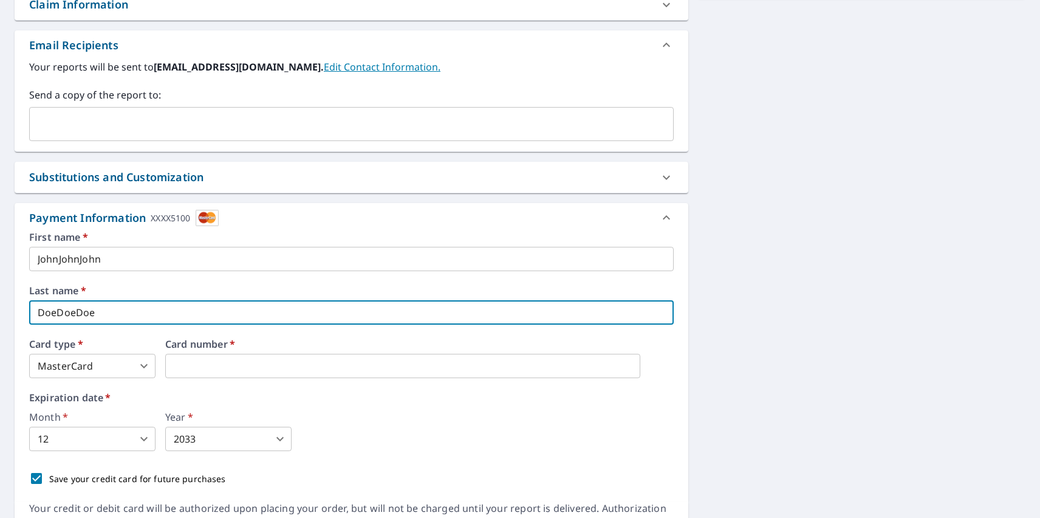
type input "DoeDoeDoe"
click at [92, 366] on body "CU CU Dashboard Order History Cancel Order CU Dashboard / Finalize Order Finali…" at bounding box center [520, 259] width 1040 height 518
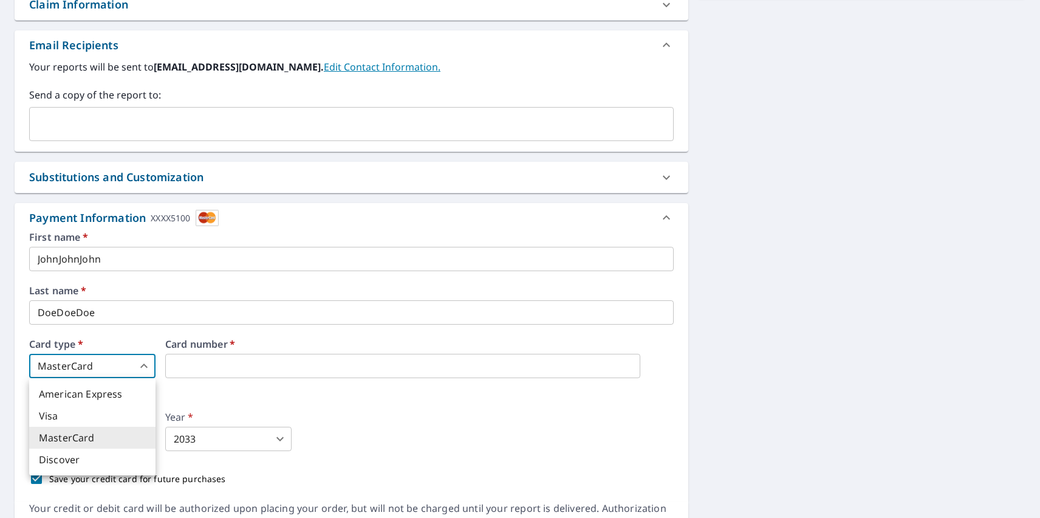
click at [92, 416] on li "Visa" at bounding box center [92, 416] width 126 height 22
type input "2"
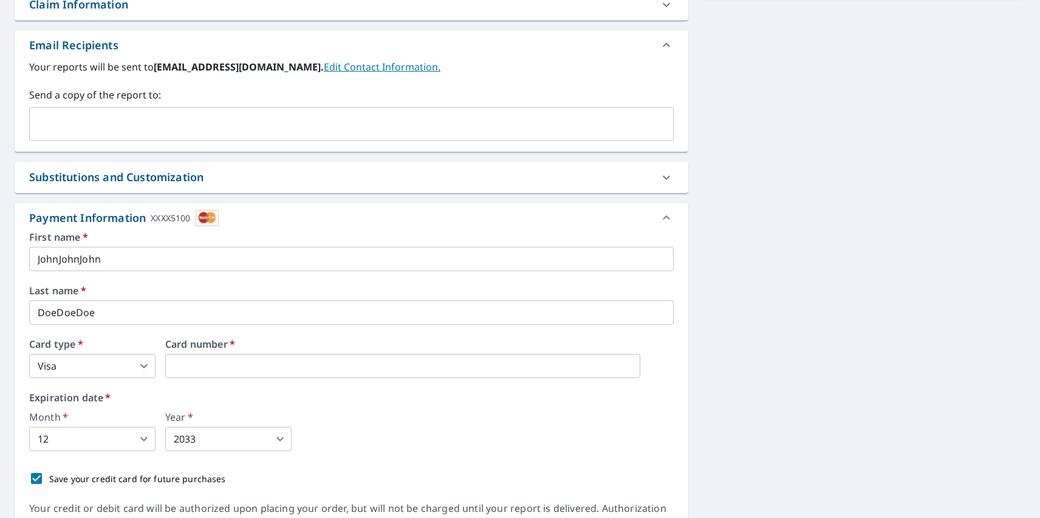
click at [92, 439] on body "CU CU Dashboard Order History Cancel Order CU Dashboard / Finalize Order Finali…" at bounding box center [520, 259] width 1040 height 518
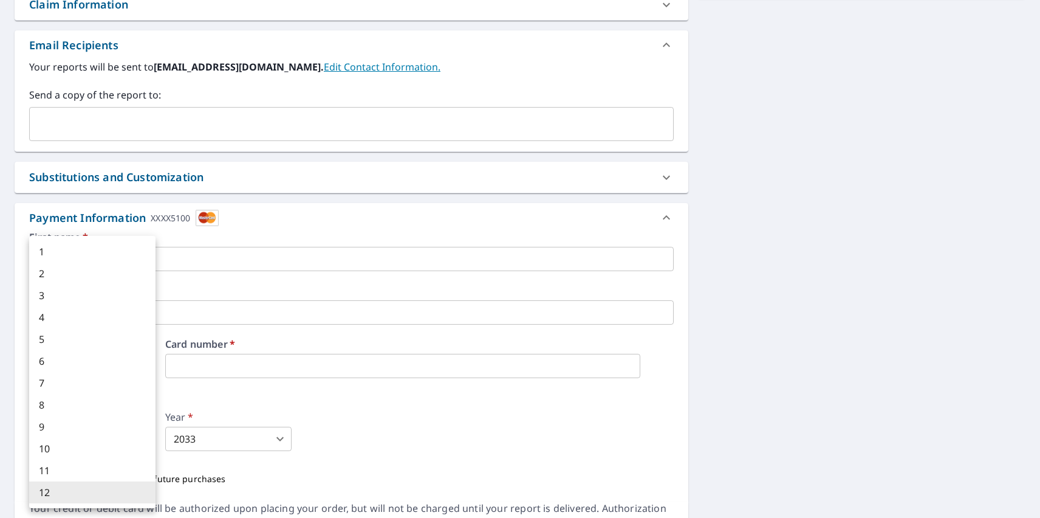
click at [92, 492] on li "12" at bounding box center [92, 492] width 126 height 22
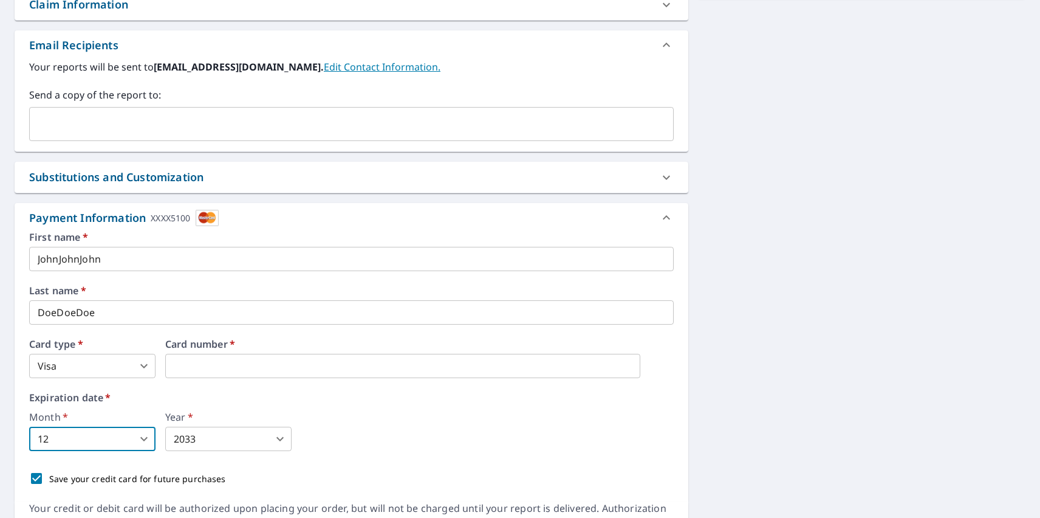
click at [228, 439] on body "CU CU Dashboard Order History Cancel Order CU Dashboard / Finalize Order Finali…" at bounding box center [520, 259] width 1040 height 518
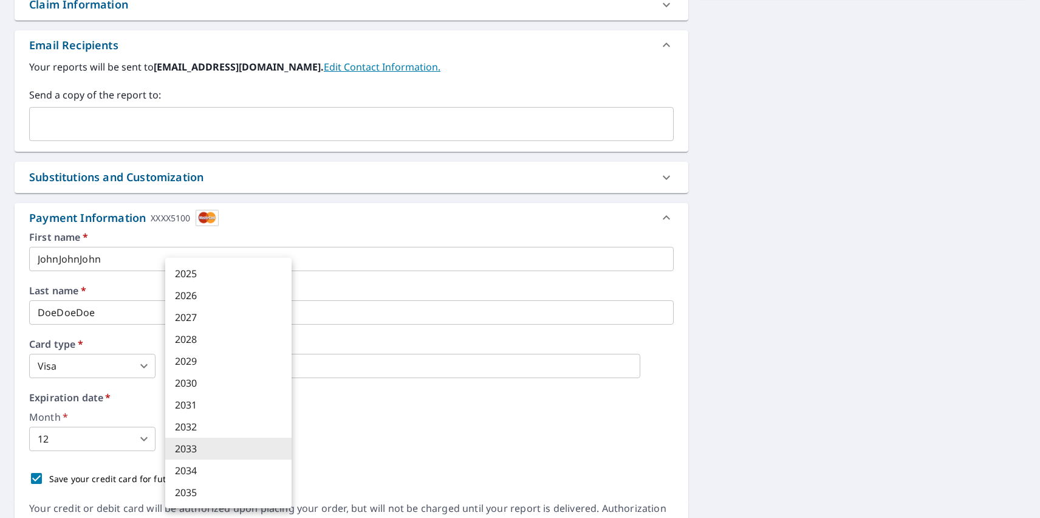
click at [228, 448] on li "2033" at bounding box center [228, 448] width 126 height 22
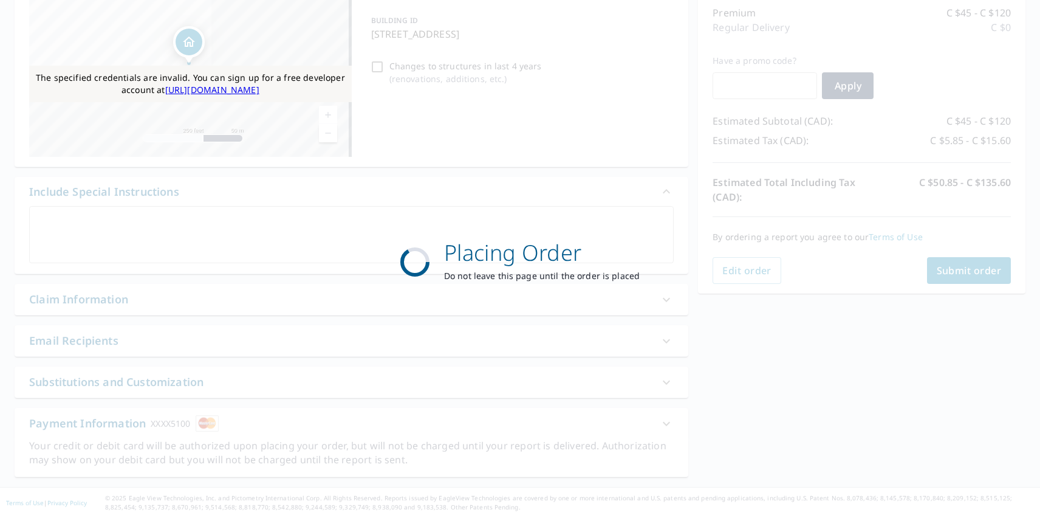
scroll to position [157, 0]
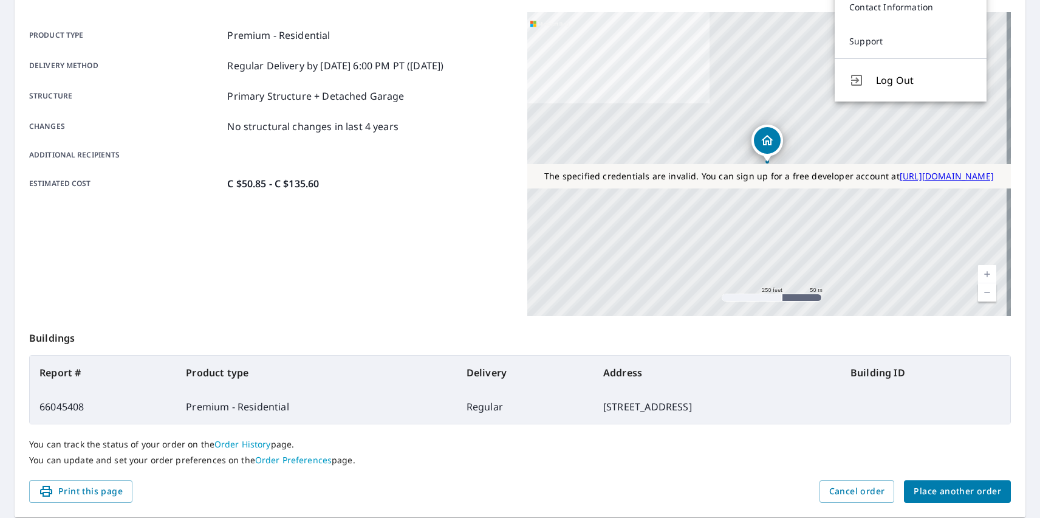
scroll to position [9, 0]
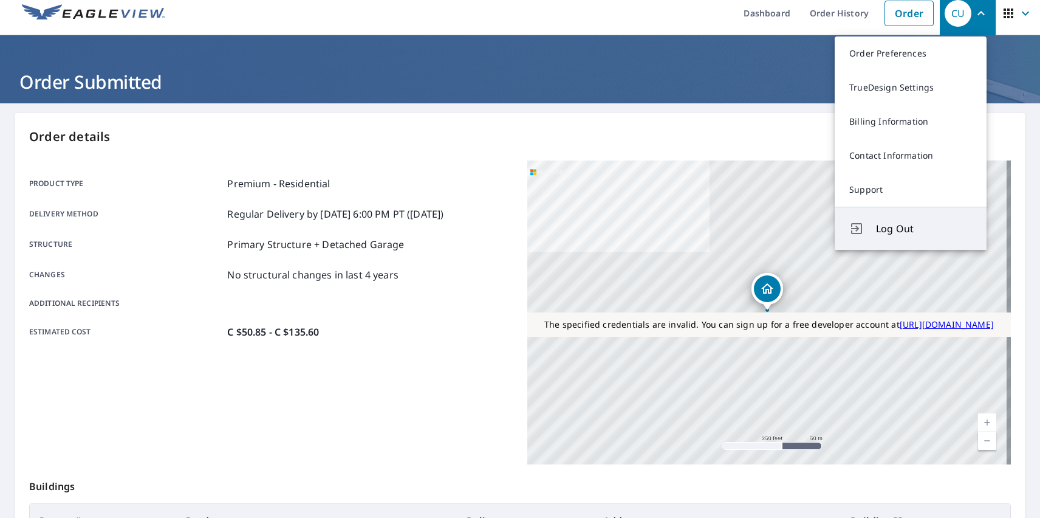
click at [924, 228] on span "Log Out" at bounding box center [924, 228] width 96 height 15
